Goal: Navigation & Orientation: Find specific page/section

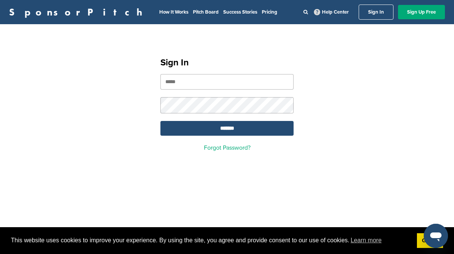
click at [235, 78] on input "email" at bounding box center [226, 82] width 133 height 16
type input "**********"
click at [160, 121] on input "*******" at bounding box center [226, 128] width 133 height 15
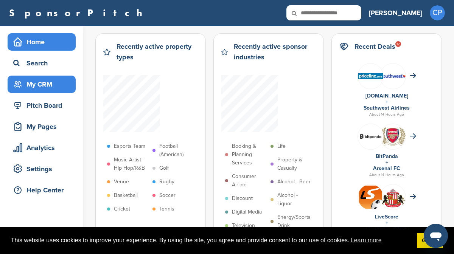
click at [59, 86] on div "My CRM" at bounding box center [43, 85] width 64 height 14
